Goal: Task Accomplishment & Management: Use online tool/utility

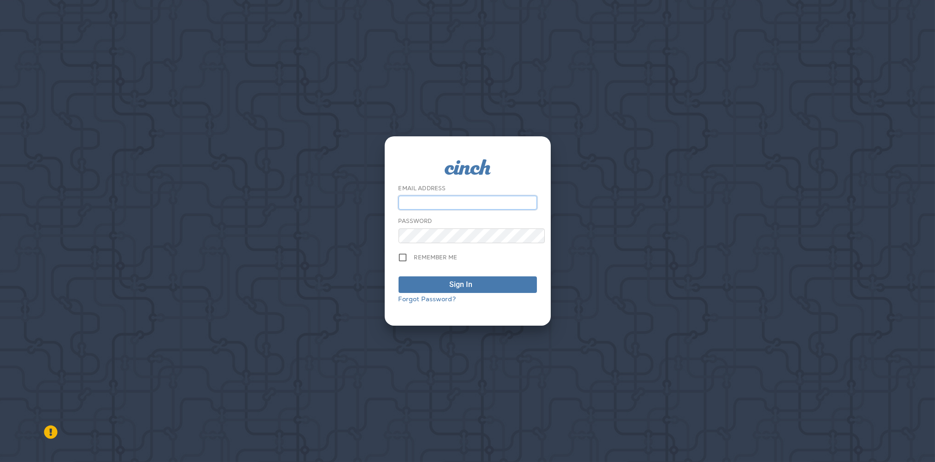
type input "**********"
click at [467, 286] on button "Sign In" at bounding box center [467, 285] width 138 height 17
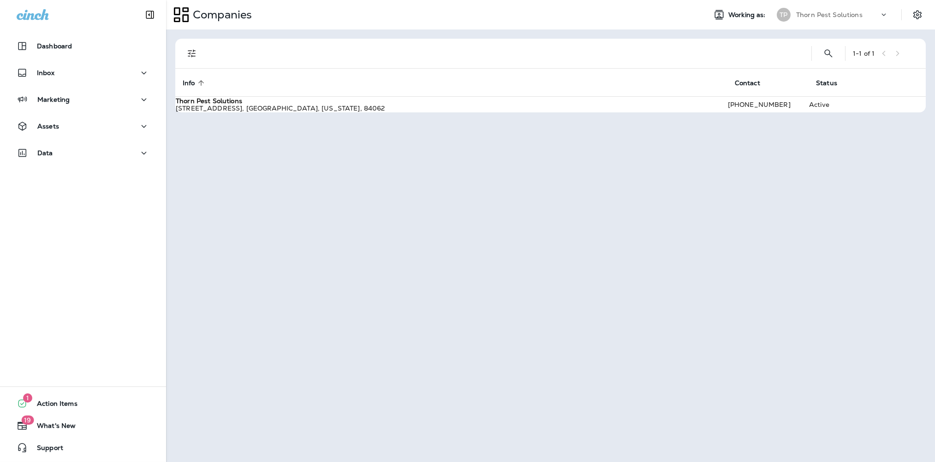
click at [241, 105] on div "[STREET_ADDRESS][US_STATE]" at bounding box center [451, 108] width 551 height 7
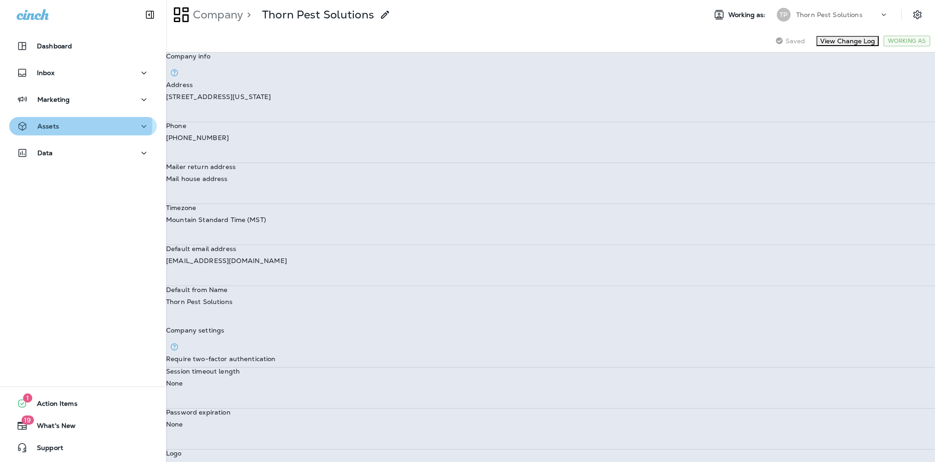
click at [64, 125] on div "Assets" at bounding box center [83, 127] width 133 height 12
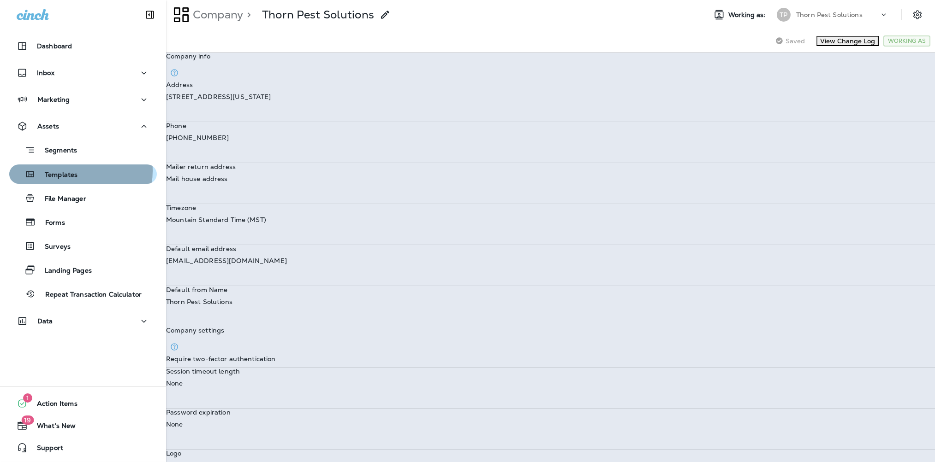
click at [75, 171] on p "Templates" at bounding box center [56, 175] width 42 height 9
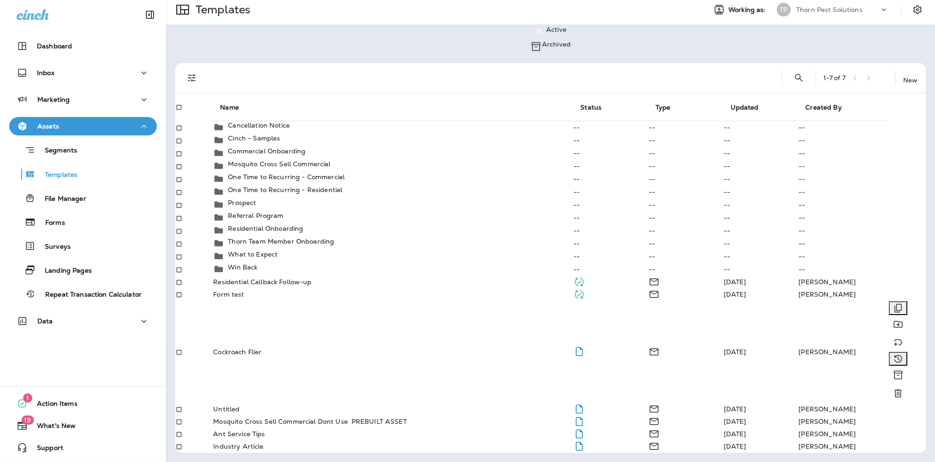
scroll to position [76, 0]
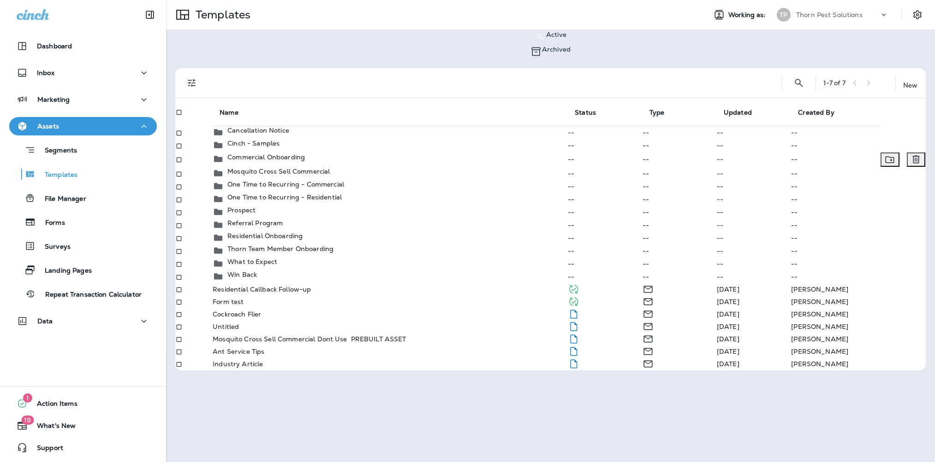
click at [287, 154] on p "Commercial Onboarding" at bounding box center [265, 157] width 77 height 7
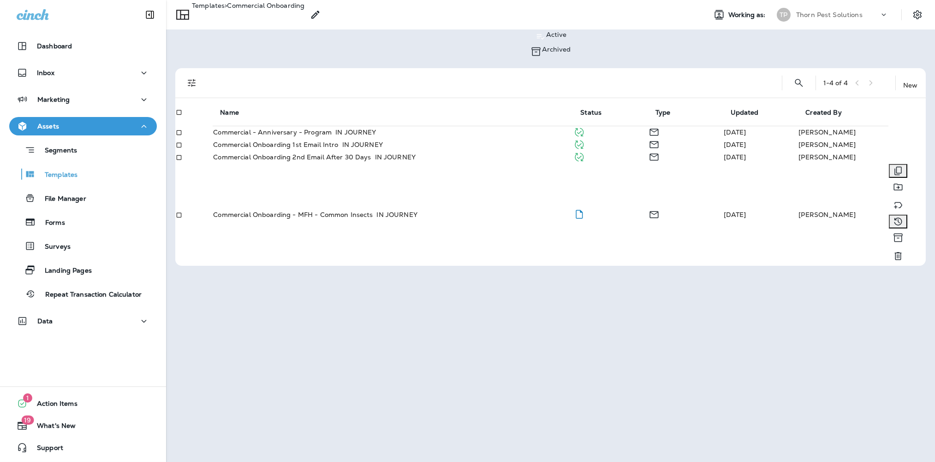
click at [357, 211] on p "Commercial Onboarding - MFH - Common Insects" at bounding box center [293, 214] width 160 height 7
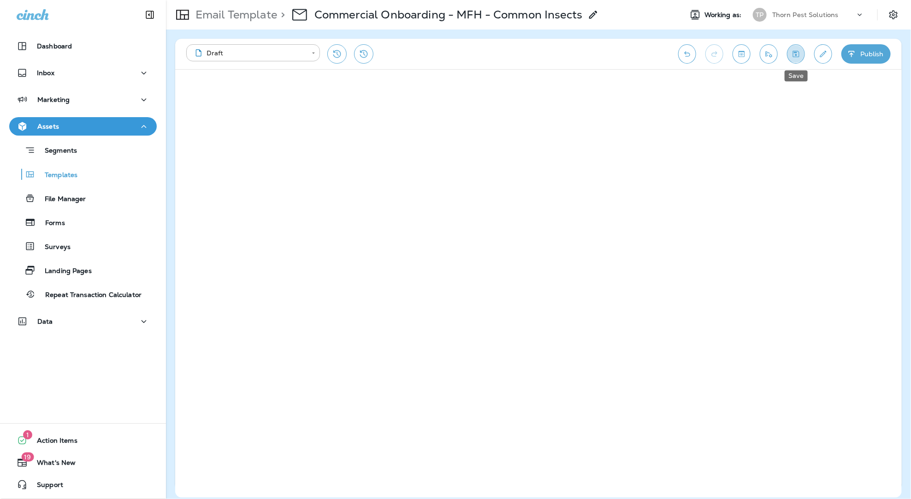
click at [796, 51] on icon "Save" at bounding box center [796, 53] width 10 height 9
click at [61, 174] on p "Templates" at bounding box center [56, 175] width 42 height 9
